Goal: Task Accomplishment & Management: Manage account settings

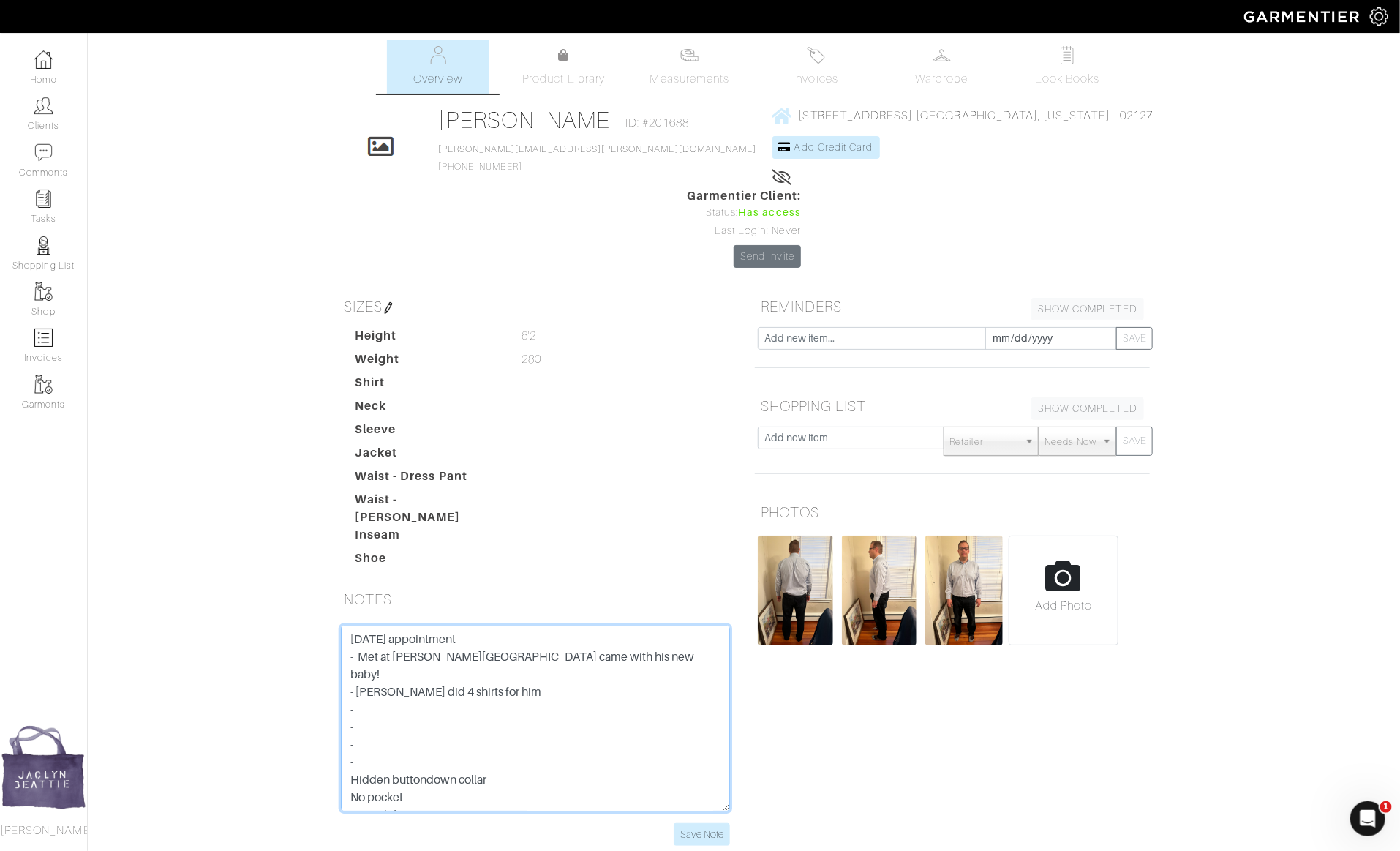
drag, startPoint x: 396, startPoint y: 629, endPoint x: 392, endPoint y: 606, distance: 23.3
click at [391, 626] on textarea "[DATE] appointment - Met at [PERSON_NAME][GEOGRAPHIC_DATA] came with his new ba…" at bounding box center [535, 718] width 389 height 186
click at [349, 626] on textarea "[DATE] appointment - Met at [PERSON_NAME][GEOGRAPHIC_DATA] came with his new ba…" at bounding box center [535, 718] width 389 height 186
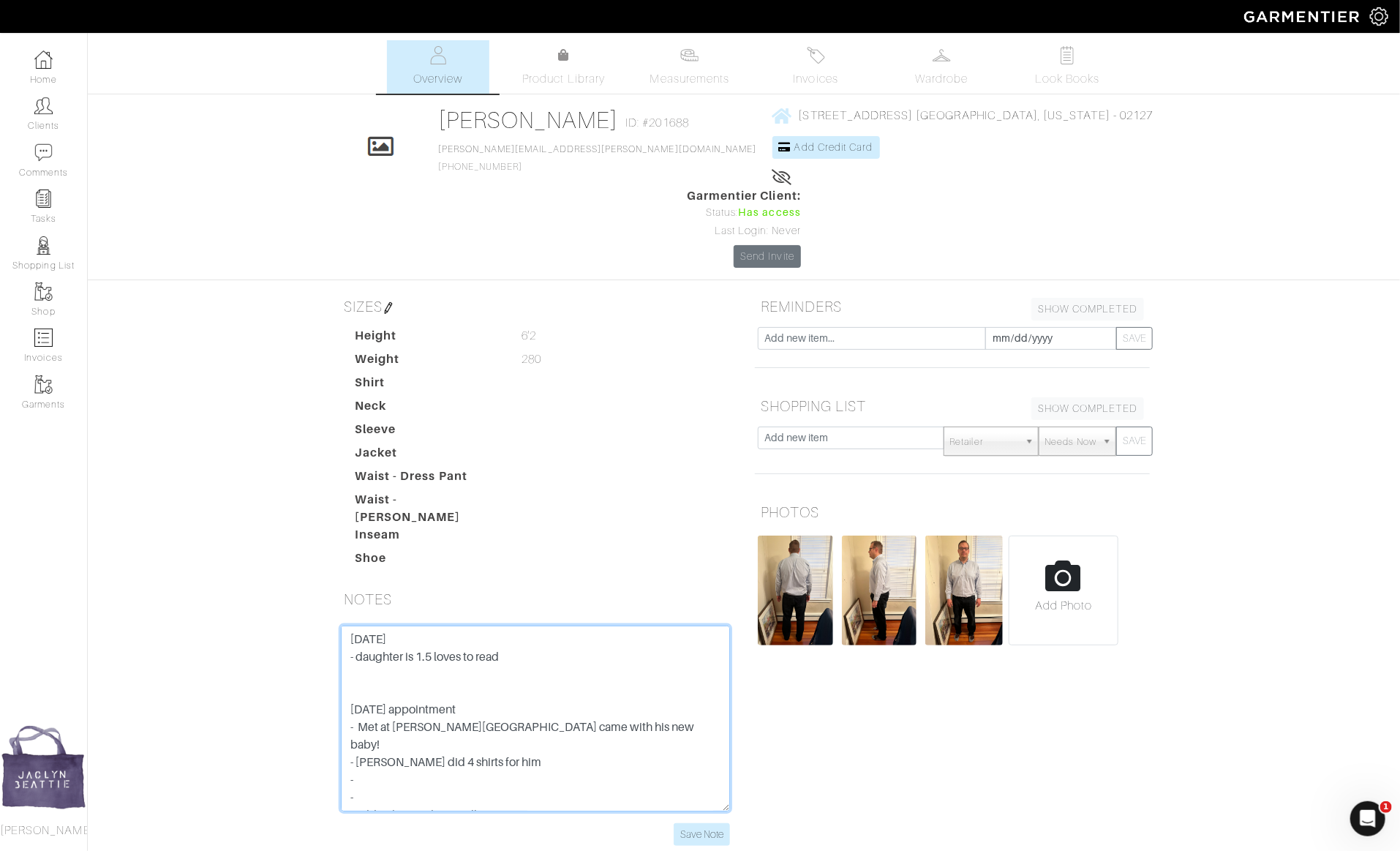
click at [363, 626] on textarea "[DATE] appointment - Met at [PERSON_NAME][GEOGRAPHIC_DATA] came with his new ba…" at bounding box center [535, 718] width 389 height 186
type textarea "[DATE] - daughter is 1.5 loves to read - wearing a suit 2-3 days a week and tha…"
drag, startPoint x: 401, startPoint y: 597, endPoint x: 315, endPoint y: 529, distance: 109.6
click at [315, 529] on div "[PERSON_NAME] Overview Overview Measurements Product Library Invoices Wardrobe …" at bounding box center [700, 451] width 1400 height 823
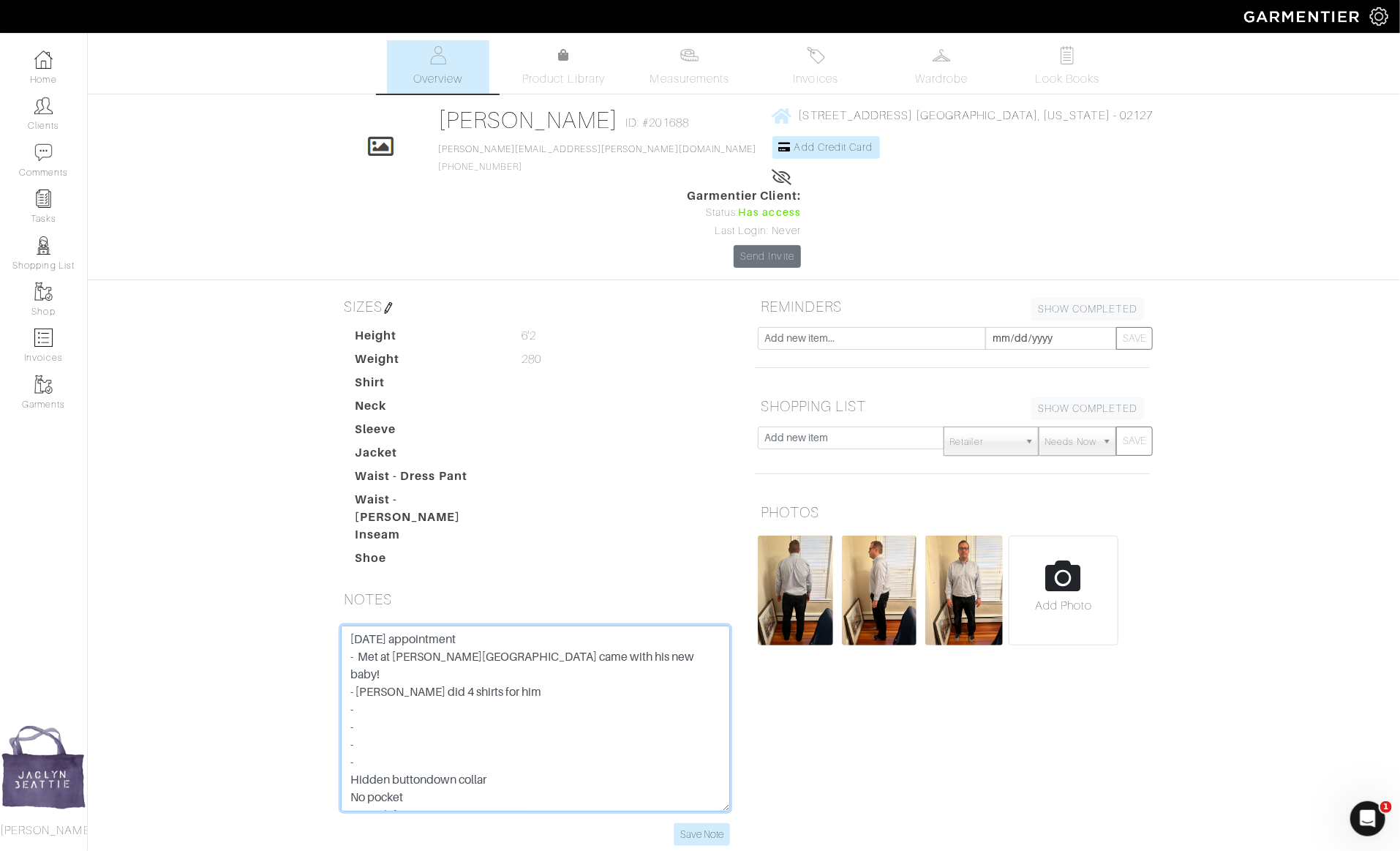
click at [350, 626] on textarea "[DATE] appointment - Met at [PERSON_NAME][GEOGRAPHIC_DATA] came with his new ba…" at bounding box center [535, 718] width 389 height 186
paste textarea "9-11-25 - daughter is 1.5 loves to read - wearing a suit 2-3 days a week and th…"
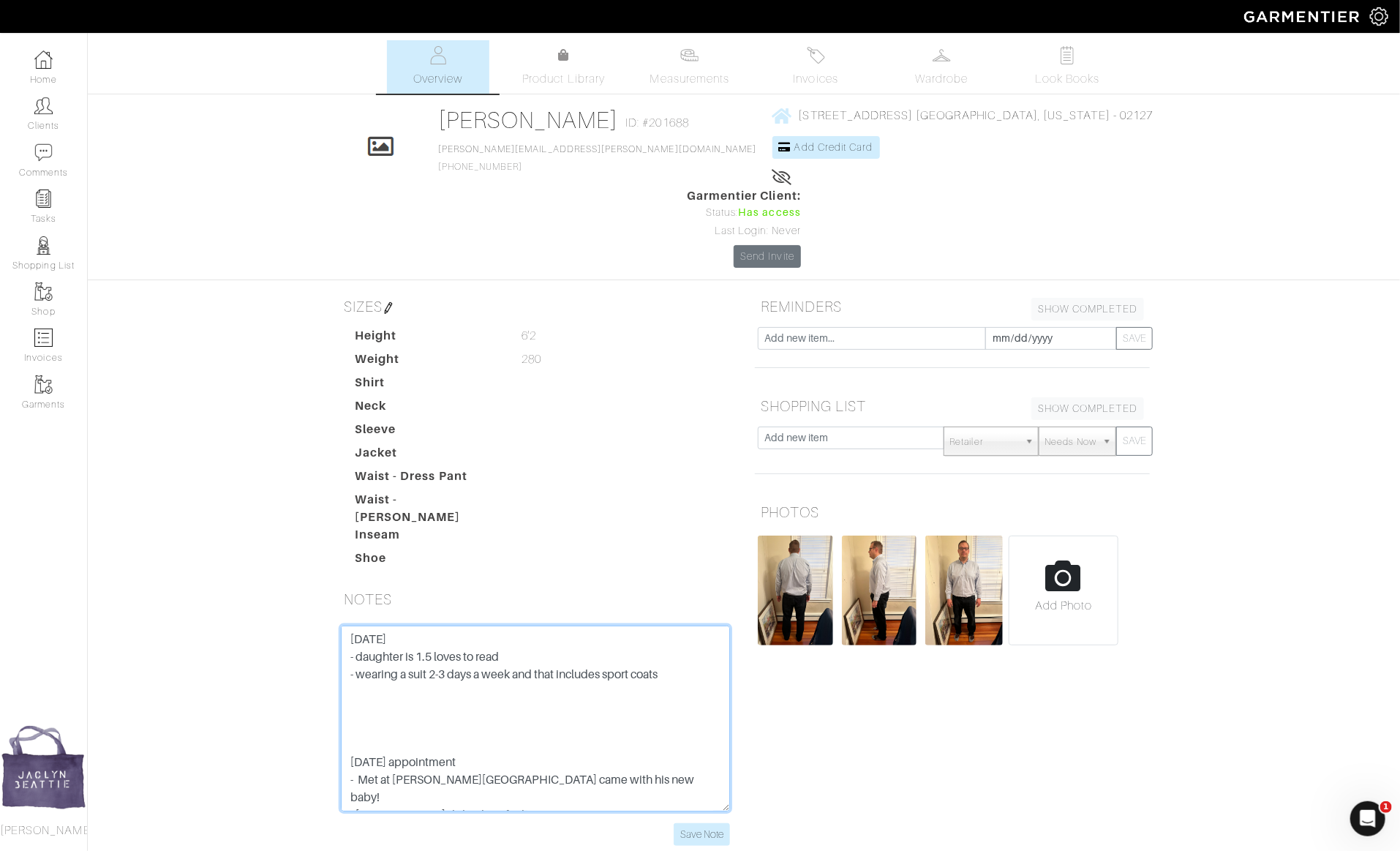
click at [378, 626] on textarea "[DATE] appointment - Met at [PERSON_NAME][GEOGRAPHIC_DATA] came with his new ba…" at bounding box center [535, 718] width 389 height 186
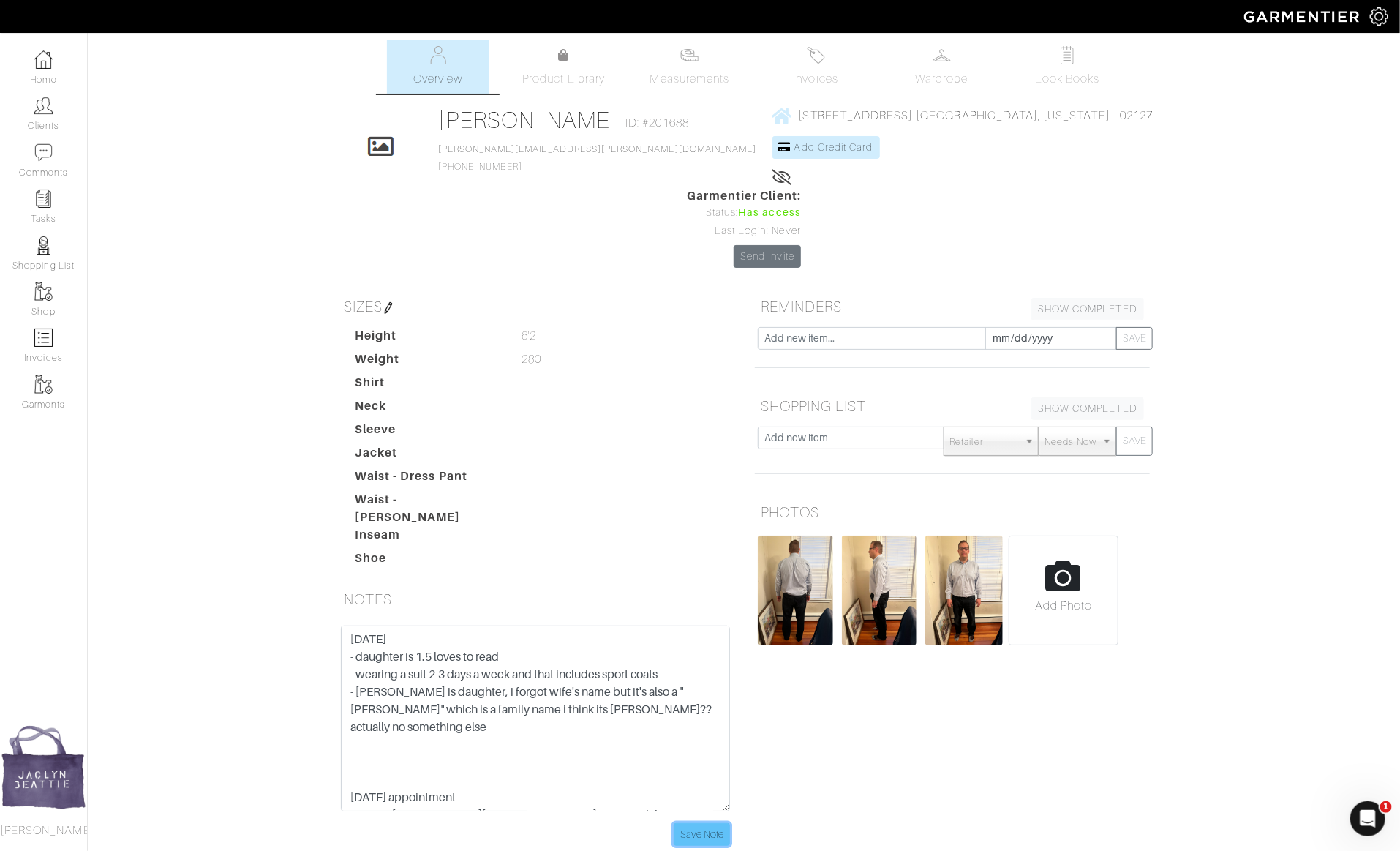
click at [711, 823] on input "Save Note" at bounding box center [701, 834] width 56 height 23
click at [702, 626] on textarea "[DATE] appointment - Met at [PERSON_NAME][GEOGRAPHIC_DATA] came with his new ba…" at bounding box center [535, 718] width 389 height 186
type textarea "9-11-25 - daughter is 1.5 loves to read - wearing a suit 2-3 days a week and th…"
click at [720, 823] on input "Save Note" at bounding box center [701, 834] width 56 height 23
